Goal: Task Accomplishment & Management: Check status

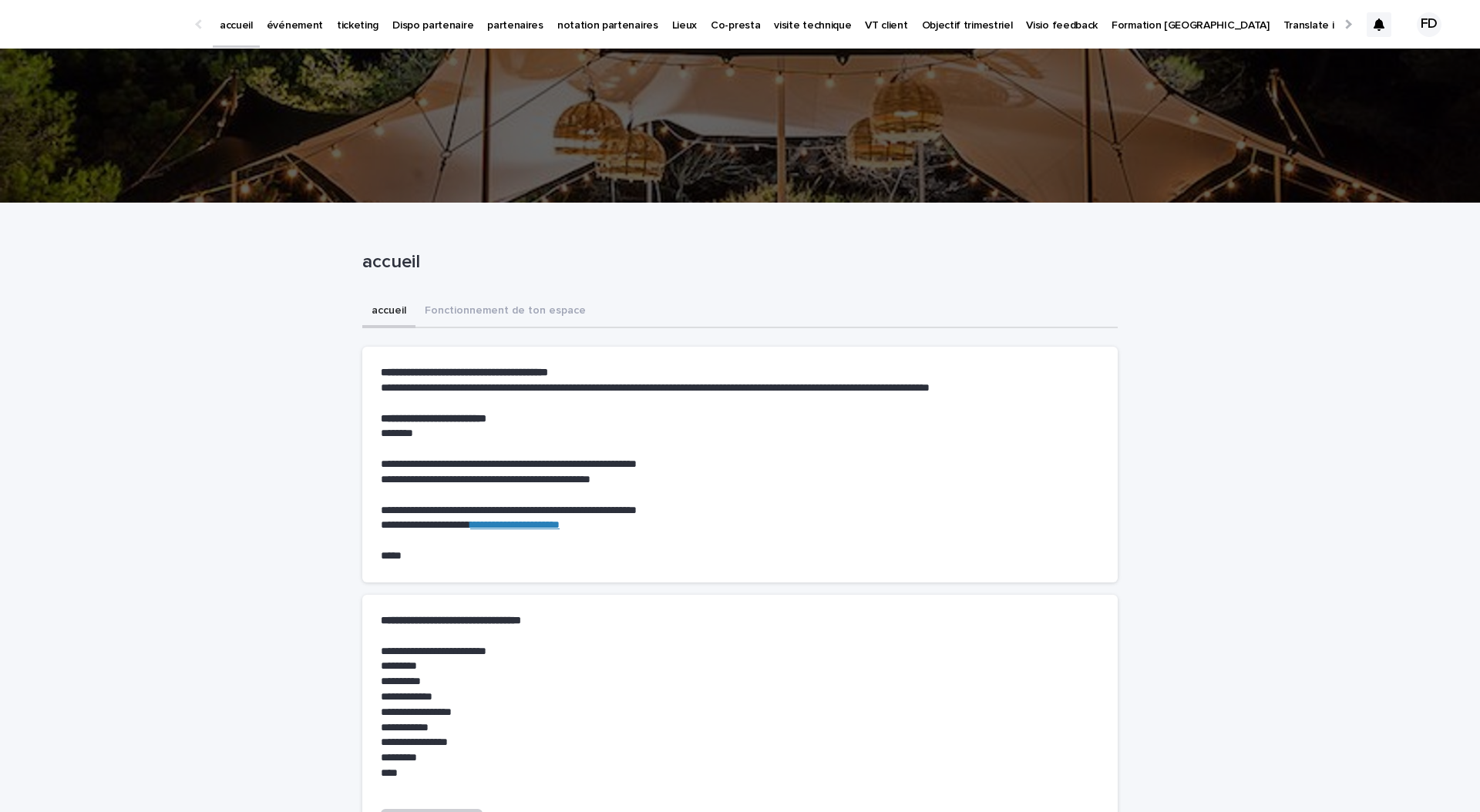
click at [292, 21] on p "événement" at bounding box center [295, 16] width 56 height 33
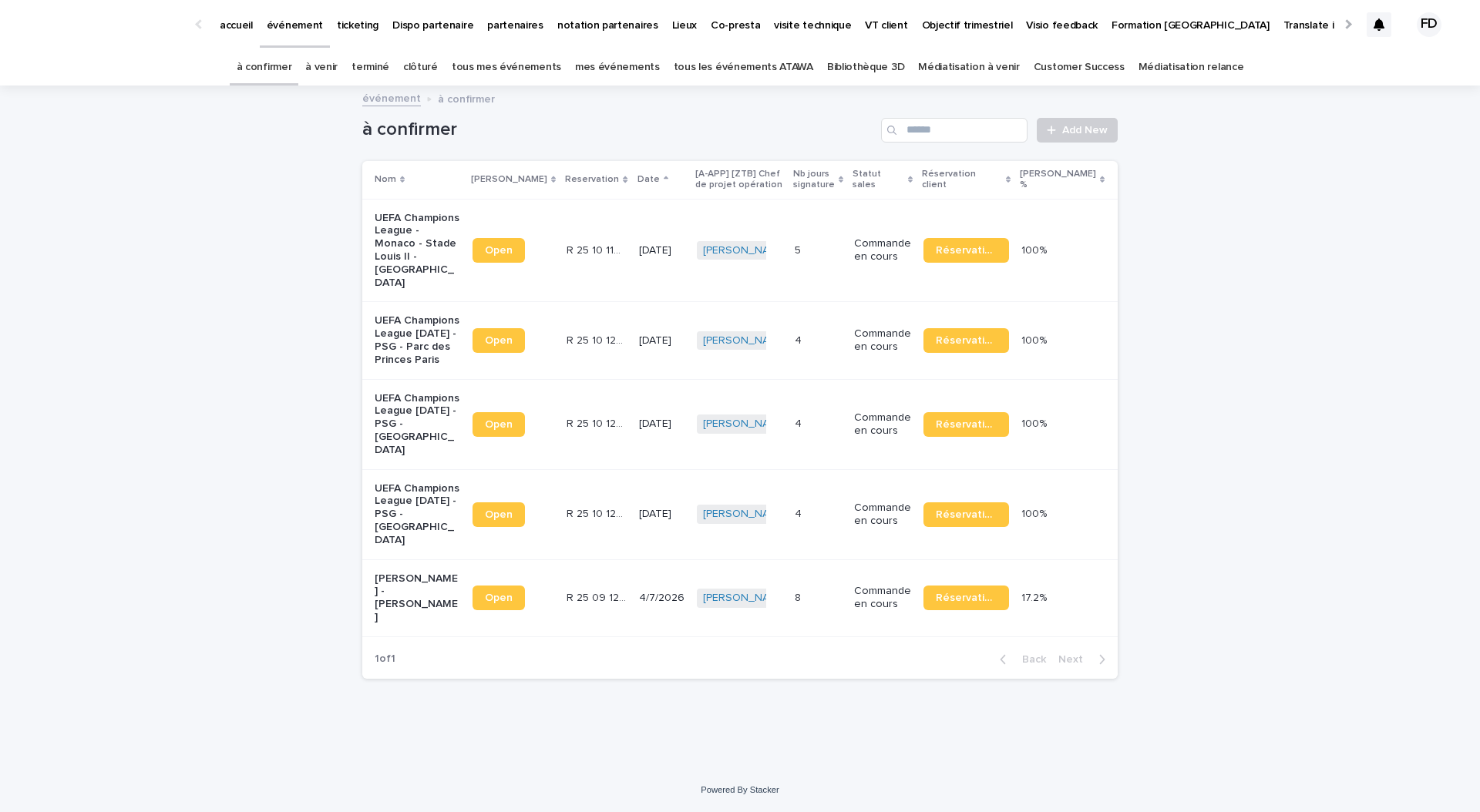
scroll to position [51, 0]
click at [901, 610] on p "Commande en cours" at bounding box center [882, 597] width 57 height 26
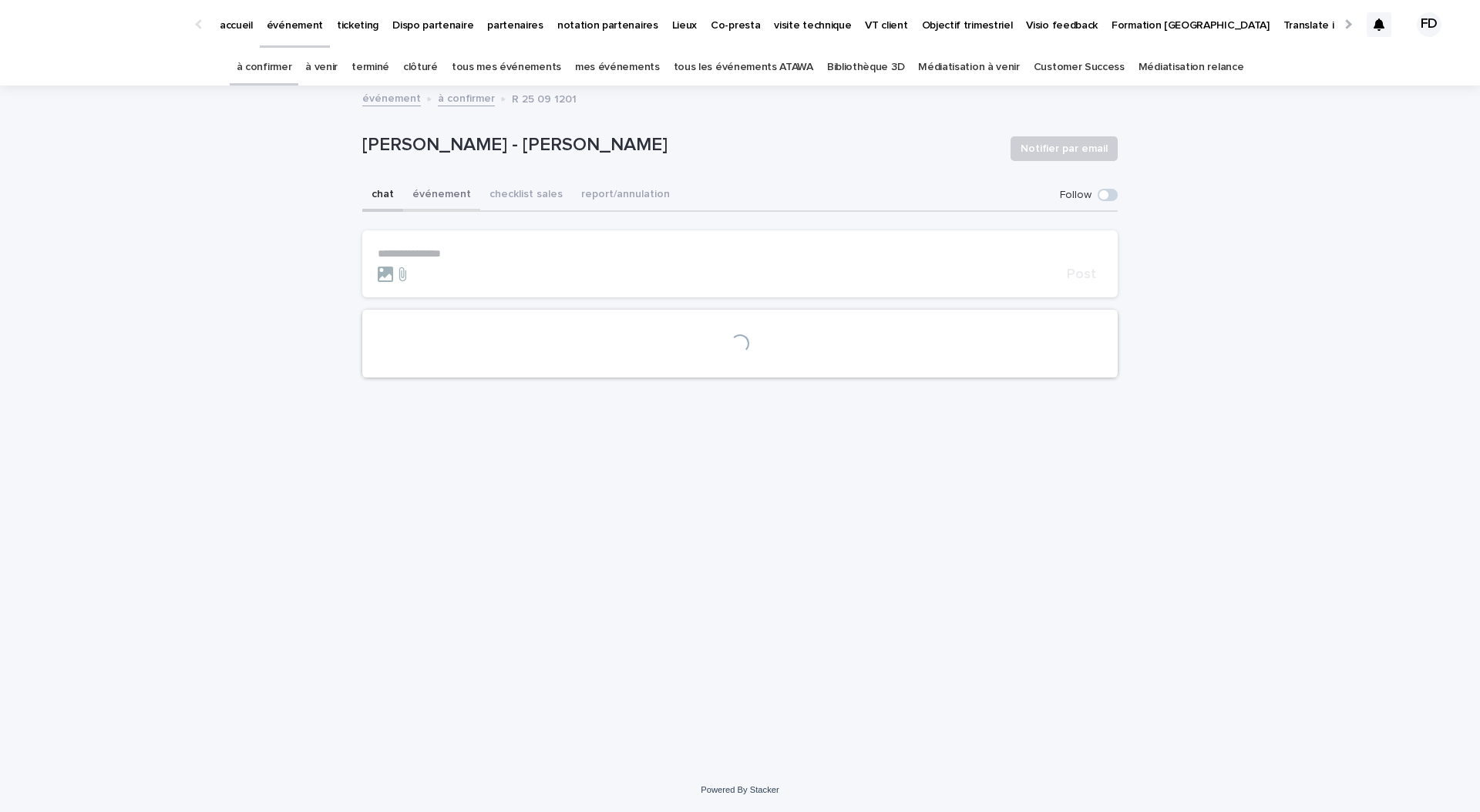
click at [437, 197] on button "événement" at bounding box center [441, 196] width 77 height 33
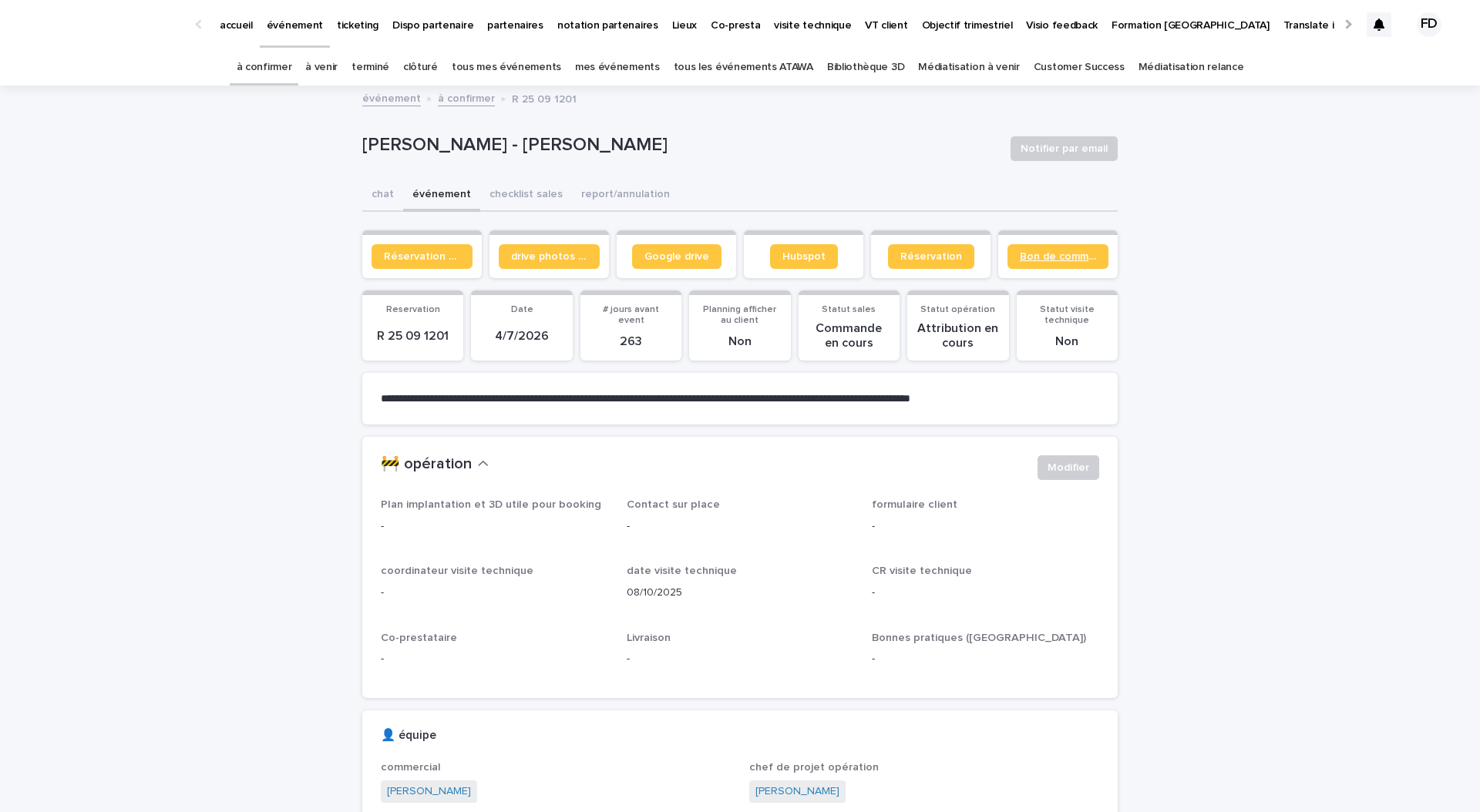
click at [1083, 251] on span "Bon de commande" at bounding box center [1058, 256] width 76 height 11
click at [657, 253] on span "Google drive" at bounding box center [676, 256] width 64 height 11
